Goal: Task Accomplishment & Management: Use online tool/utility

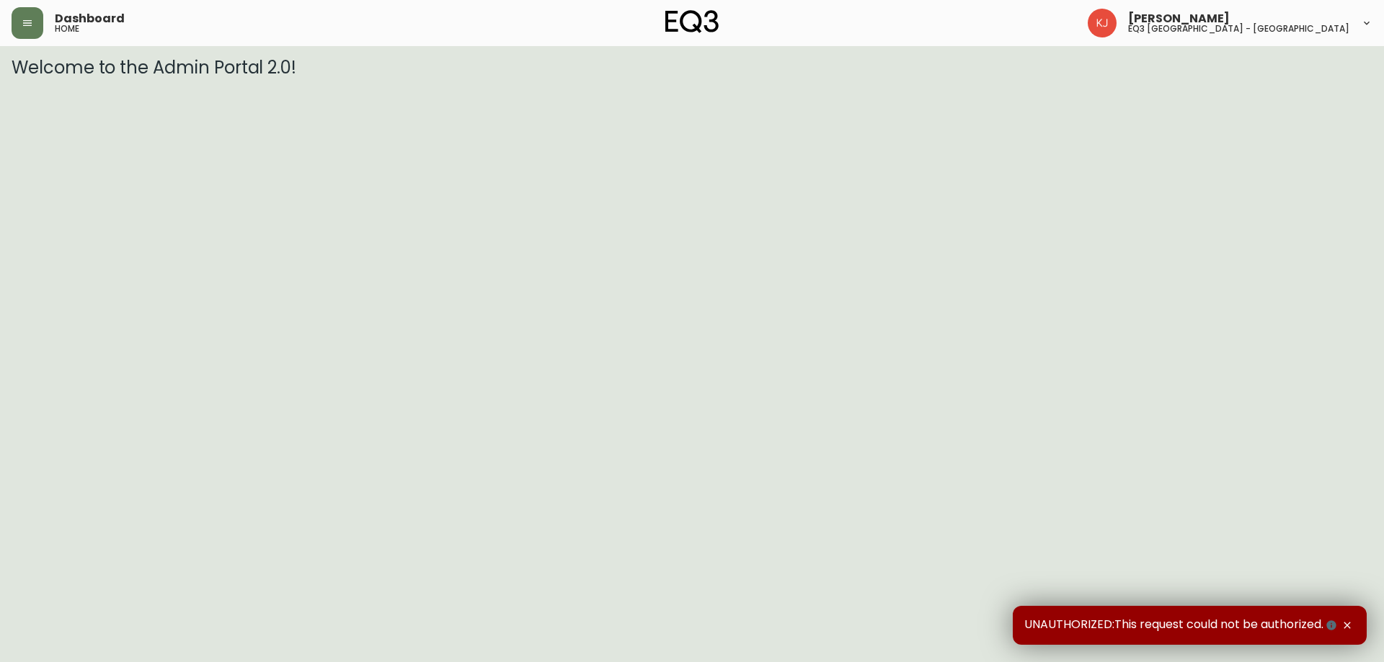
click at [1348, 628] on icon "button" at bounding box center [1347, 626] width 12 height 12
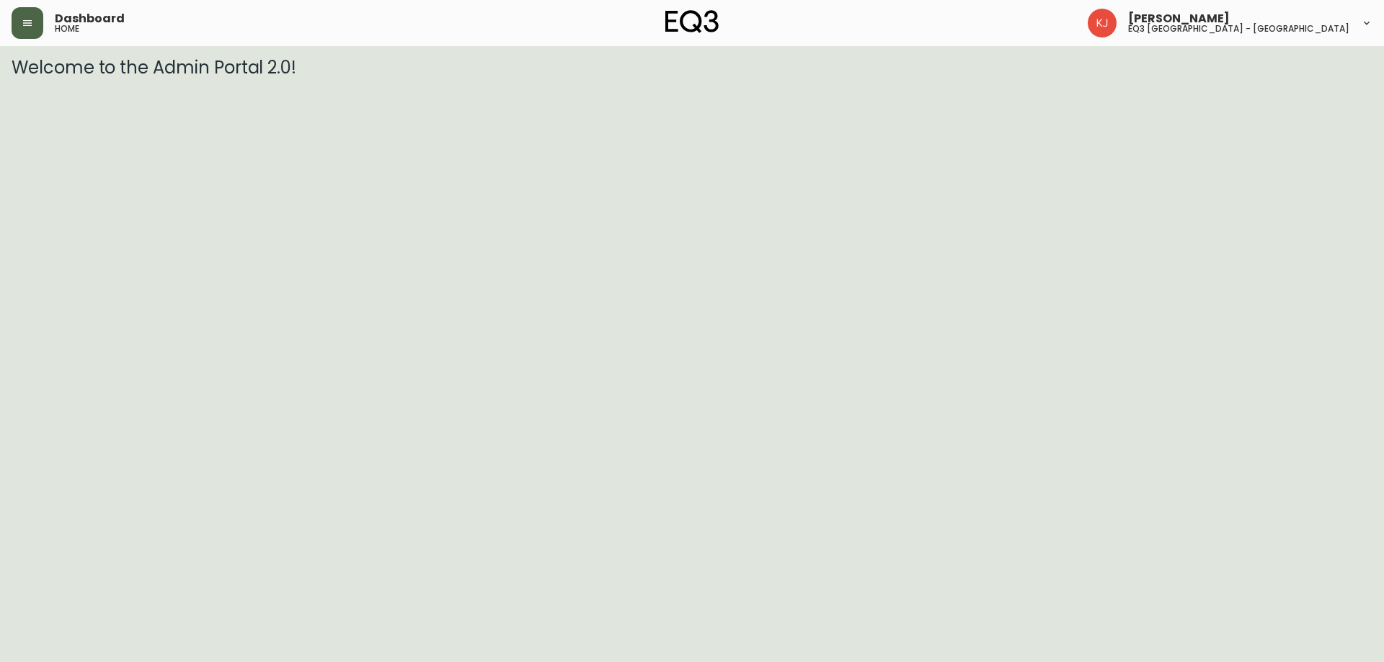
click at [18, 11] on button "button" at bounding box center [28, 23] width 32 height 32
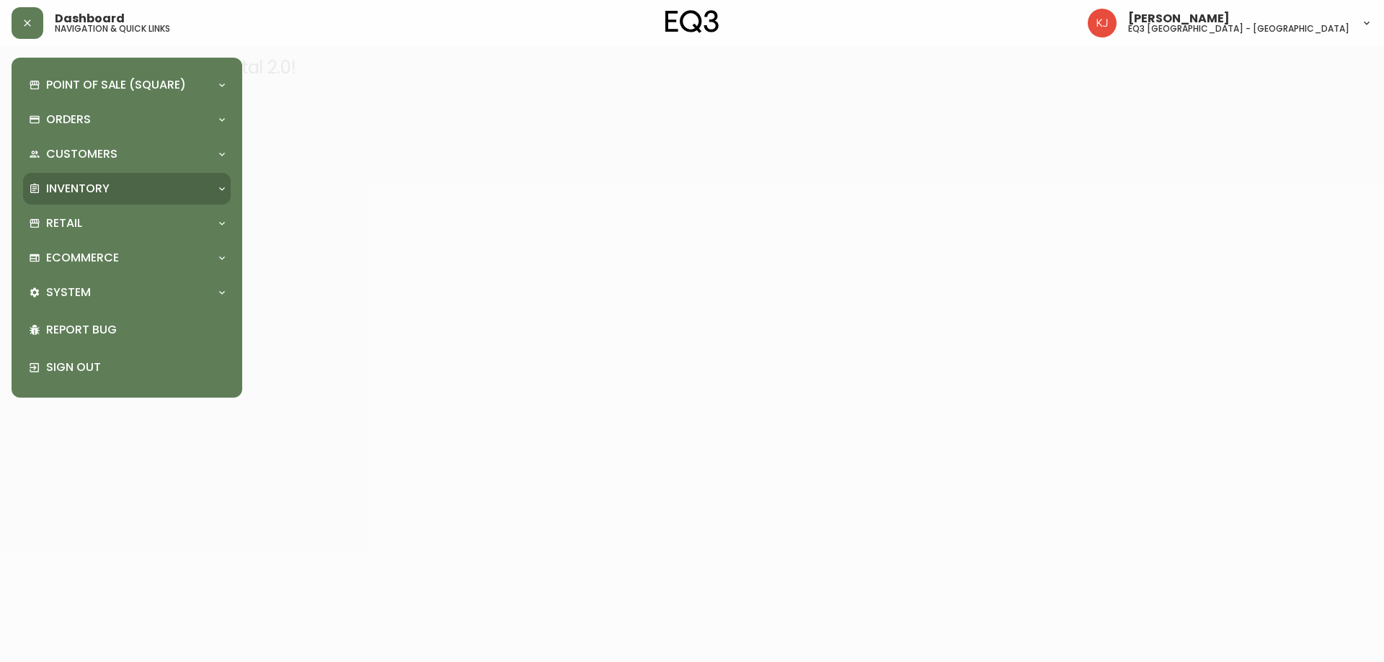
click at [97, 186] on p "Inventory" at bounding box center [77, 189] width 63 height 16
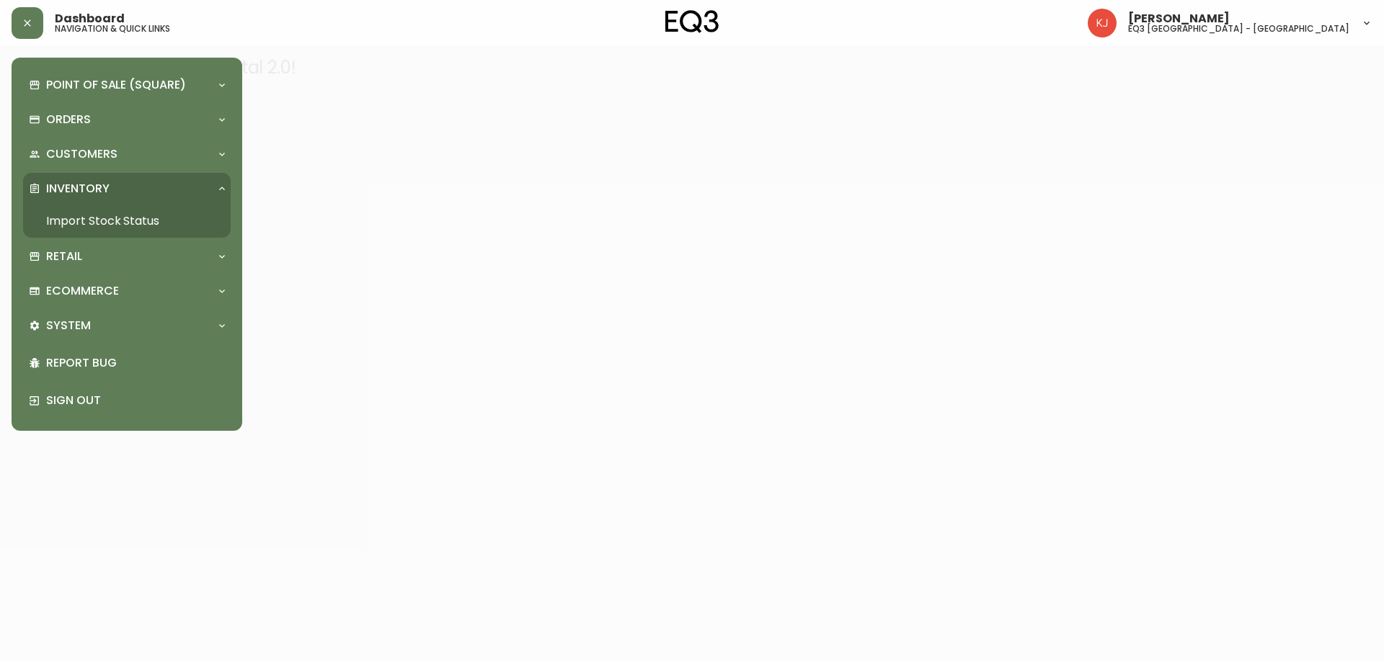
click at [111, 223] on link "Import Stock Status" at bounding box center [127, 221] width 208 height 33
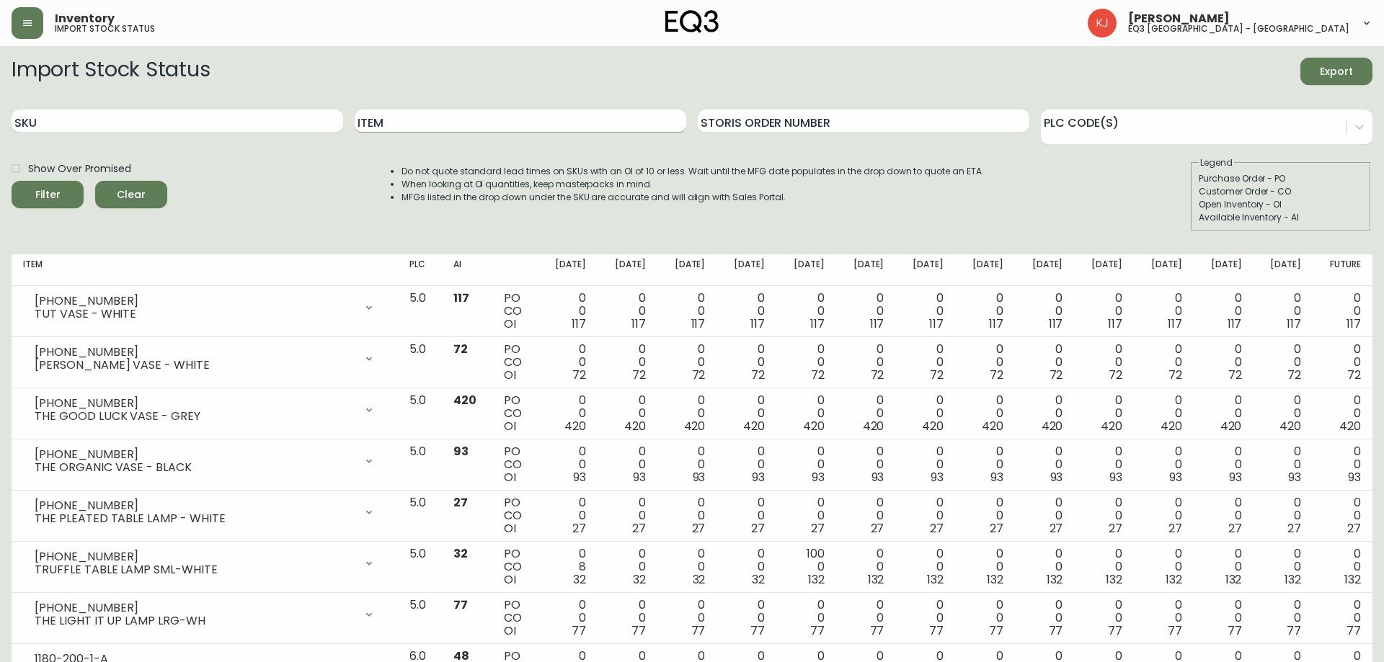
click at [402, 125] on input "Item" at bounding box center [520, 121] width 331 height 23
paste input "[PHONE_NUMBER]"
type input "[PHONE_NUMBER]"
click at [12, 181] on button "Filter" at bounding box center [48, 194] width 72 height 27
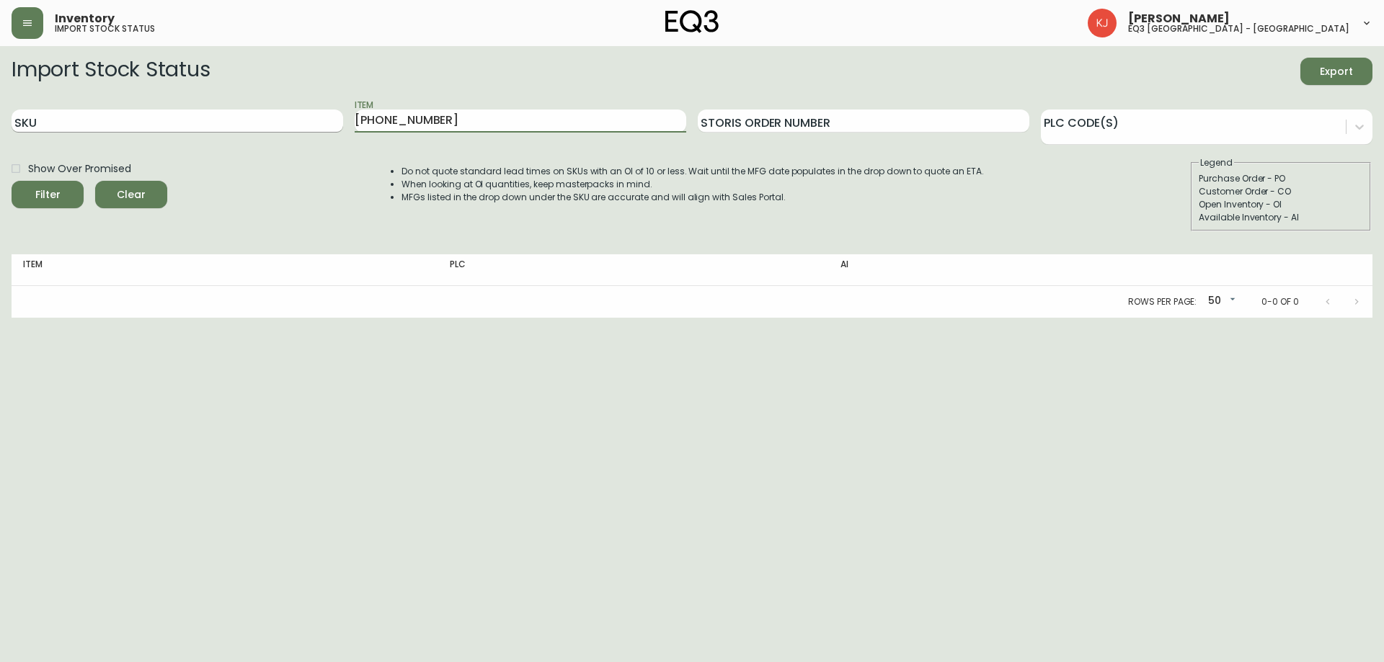
click at [282, 114] on input "SKU" at bounding box center [177, 121] width 331 height 23
paste input "[PHONE_NUMBER]"
type input "[PHONE_NUMBER]"
click at [12, 181] on button "Filter" at bounding box center [48, 194] width 72 height 27
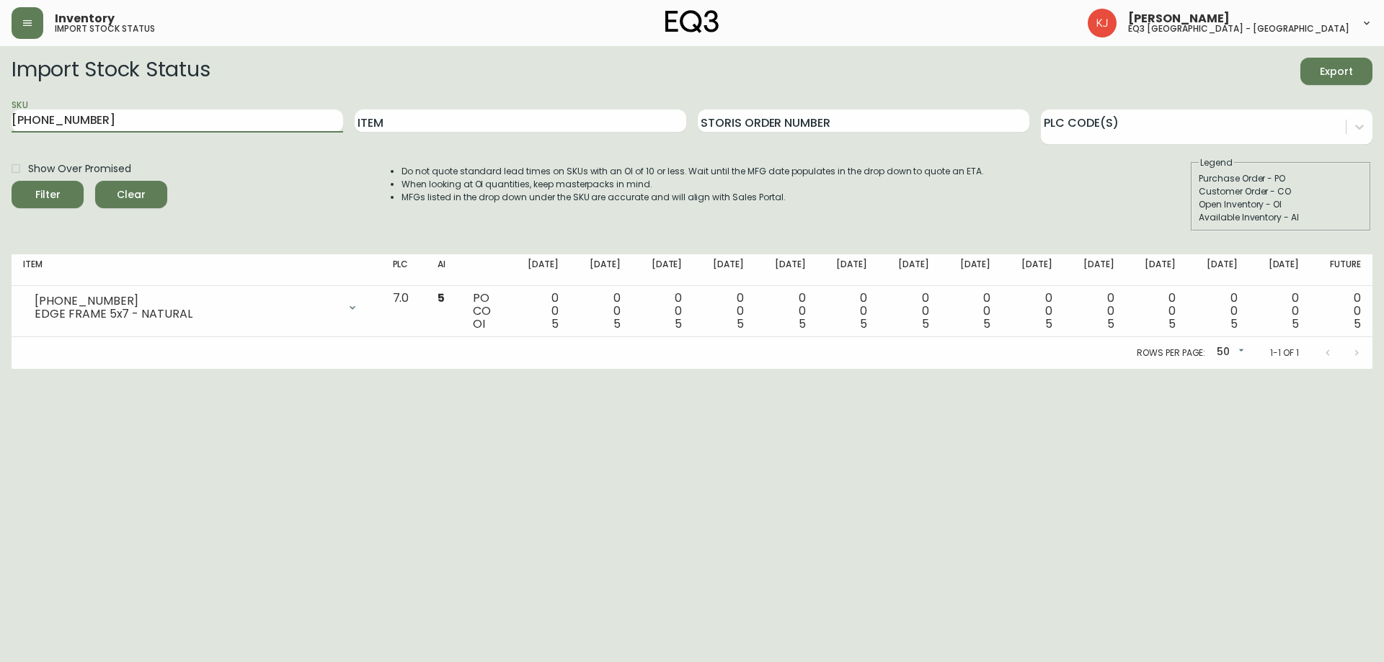
drag, startPoint x: 87, startPoint y: 125, endPoint x: 0, endPoint y: 101, distance: 90.4
click at [0, 117] on main "Import Stock Status Export SKU [PHONE_NUMBER] Item Storis Order Number PLC Code…" at bounding box center [692, 207] width 1384 height 323
type input "[PERSON_NAME]"
click at [12, 181] on button "Filter" at bounding box center [48, 194] width 72 height 27
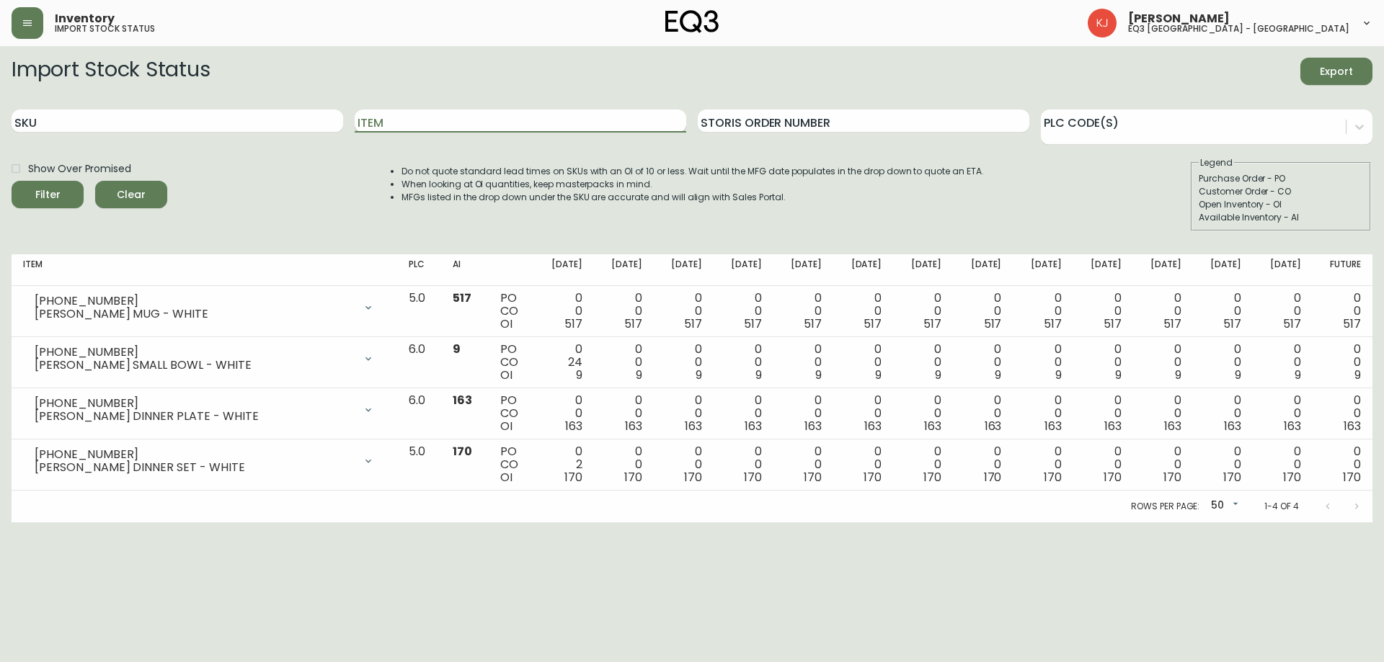
click at [404, 118] on input "Item" at bounding box center [520, 121] width 331 height 23
type input "[PERSON_NAME]"
click at [12, 181] on button "Filter" at bounding box center [48, 194] width 72 height 27
click at [210, 202] on div "Show Over Promised Filter Clear Do not quote standard lead times on SKUs with a…" at bounding box center [692, 193] width 1360 height 75
